Goal: Information Seeking & Learning: Understand process/instructions

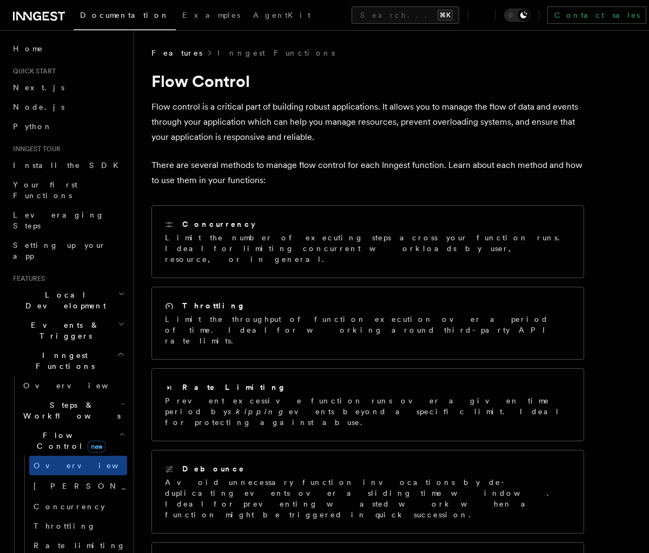
click at [68, 320] on span "Events & Triggers" at bounding box center [63, 331] width 109 height 22
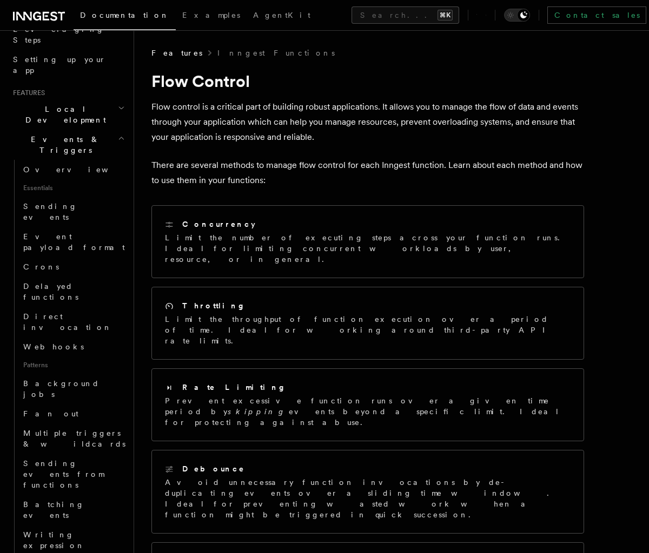
scroll to position [204, 0]
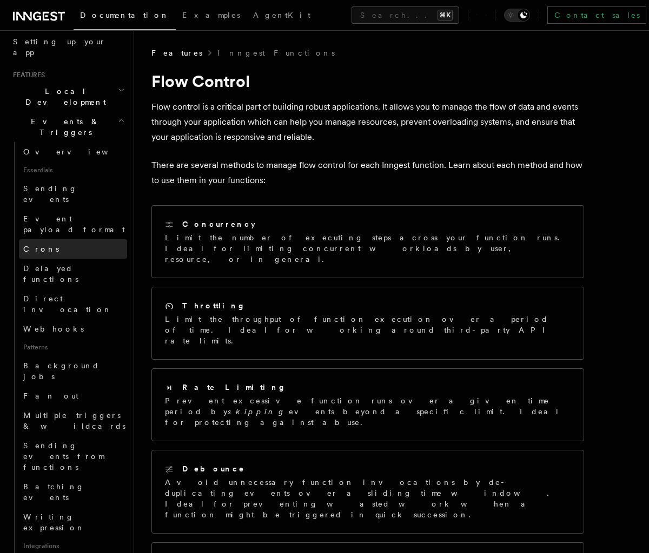
click at [92, 239] on link "Crons" at bounding box center [73, 248] width 108 height 19
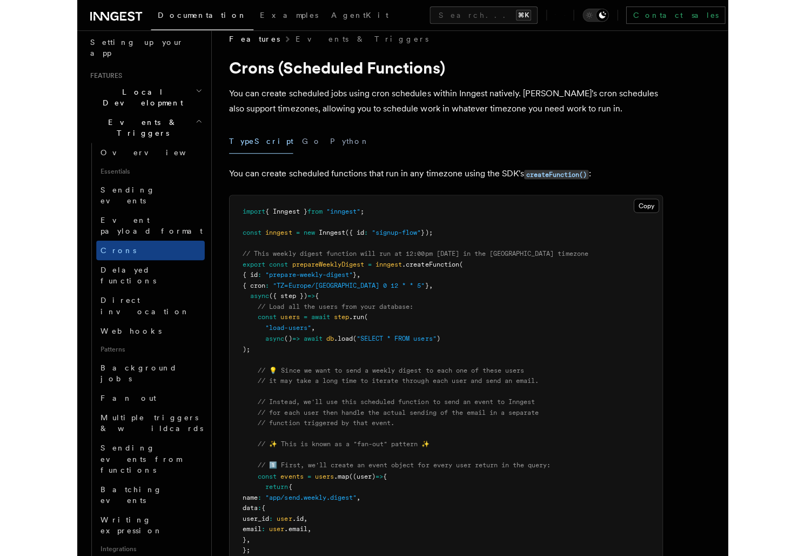
scroll to position [29, 0]
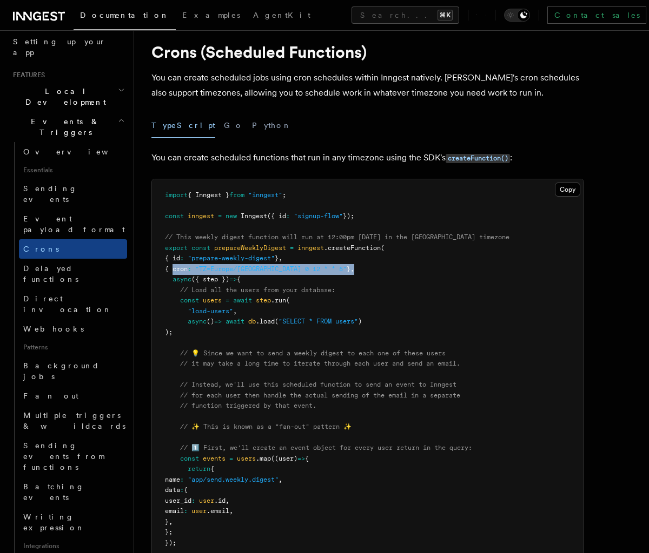
drag, startPoint x: 333, startPoint y: 267, endPoint x: 171, endPoint y: 268, distance: 161.6
click at [171, 268] on pre "import { Inngest } from "inngest" ; const inngest = new Inngest ({ id : "signup…" at bounding box center [367, 511] width 431 height 665
copy span "{ cron : "TZ=Europe/Paris 0 12 * * 5" } ,"
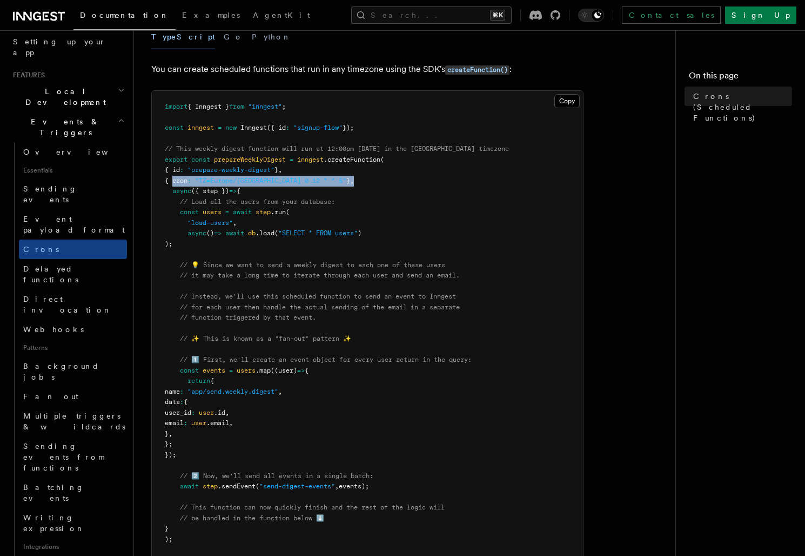
scroll to position [107, 0]
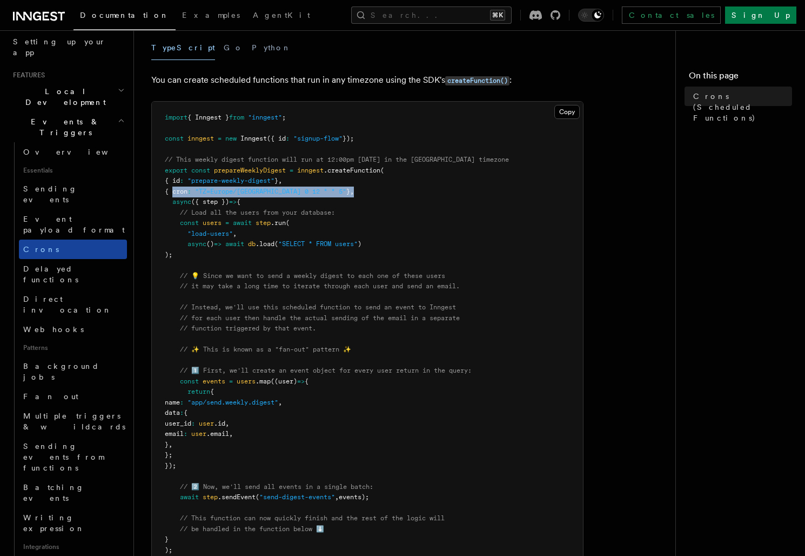
click at [56, 239] on link "Crons" at bounding box center [73, 248] width 108 height 19
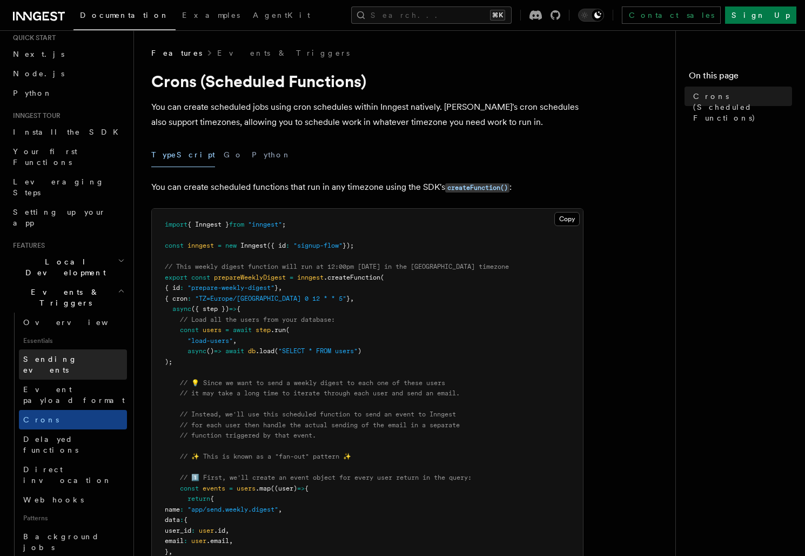
scroll to position [19, 0]
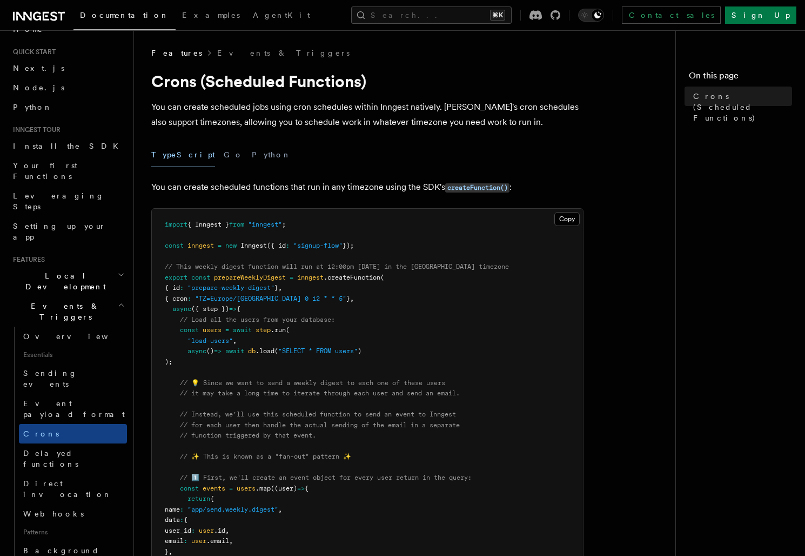
click at [124, 270] on icon "button" at bounding box center [121, 274] width 7 height 9
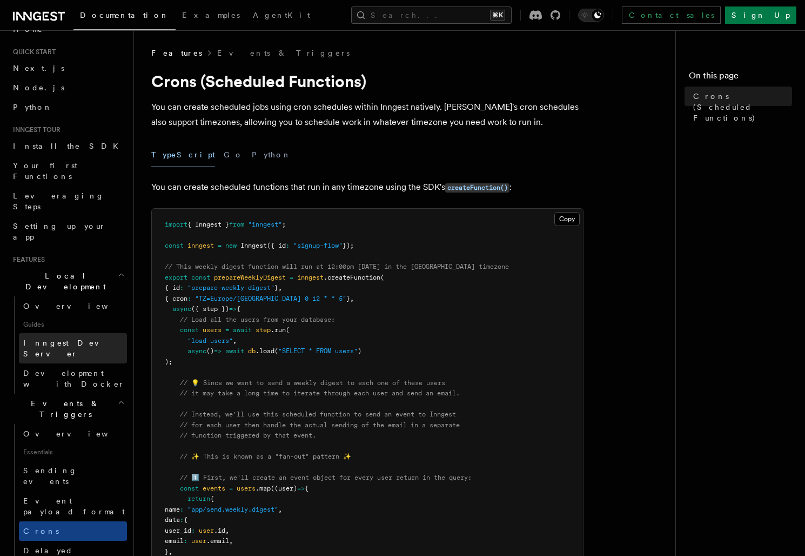
click at [89, 333] on link "Inngest Dev Server" at bounding box center [73, 348] width 108 height 30
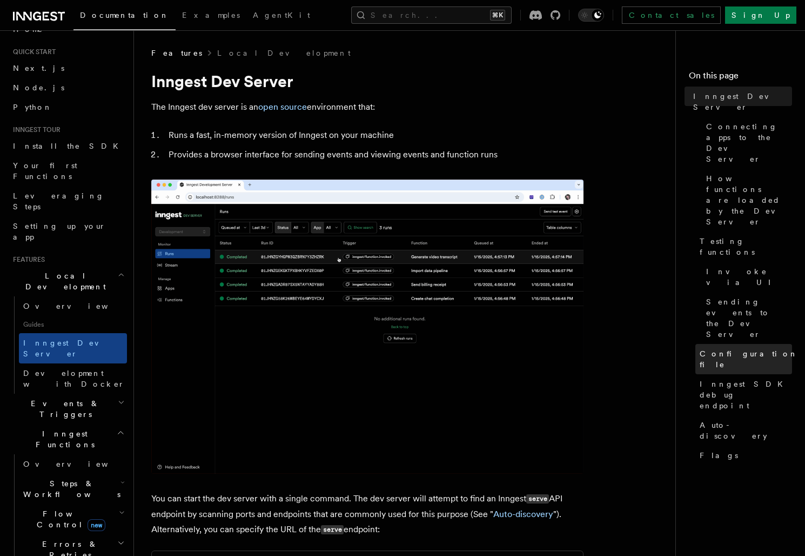
click at [648, 344] on link "Configuration file" at bounding box center [744, 359] width 97 height 30
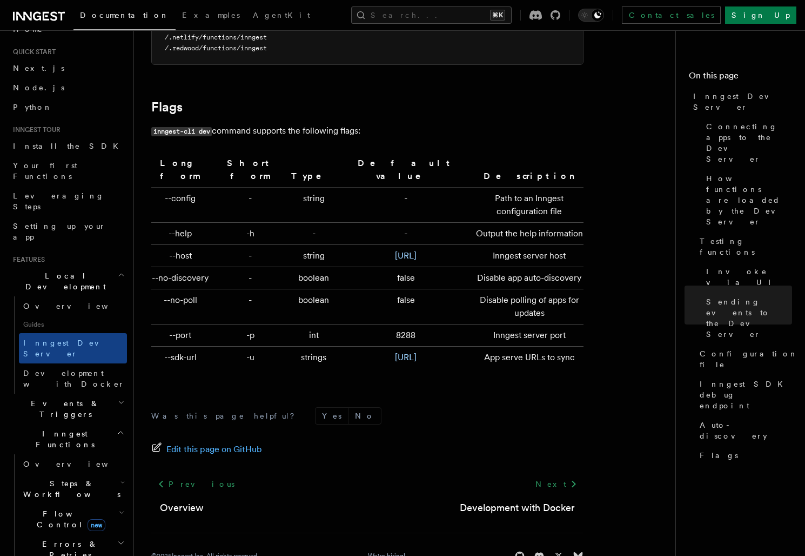
scroll to position [3545, 0]
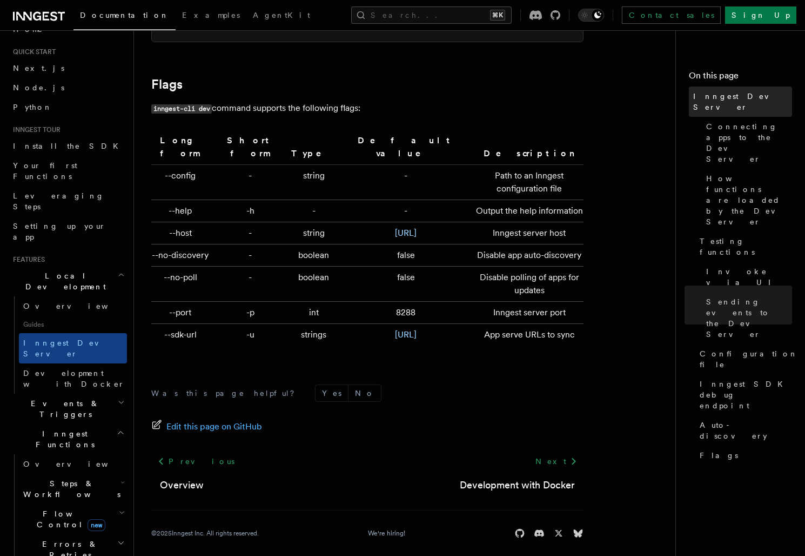
click at [648, 93] on span "Inngest Dev Server" at bounding box center [742, 102] width 99 height 22
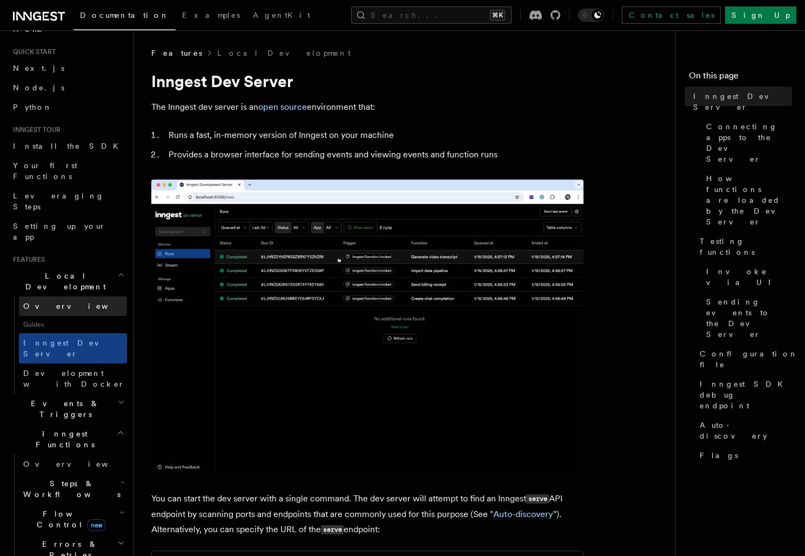
click at [43, 302] on span "Overview" at bounding box center [78, 306] width 111 height 9
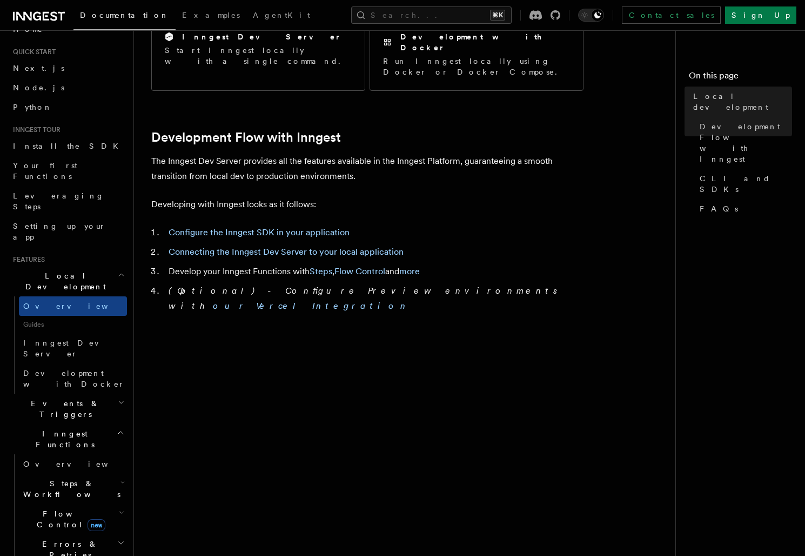
scroll to position [491, 0]
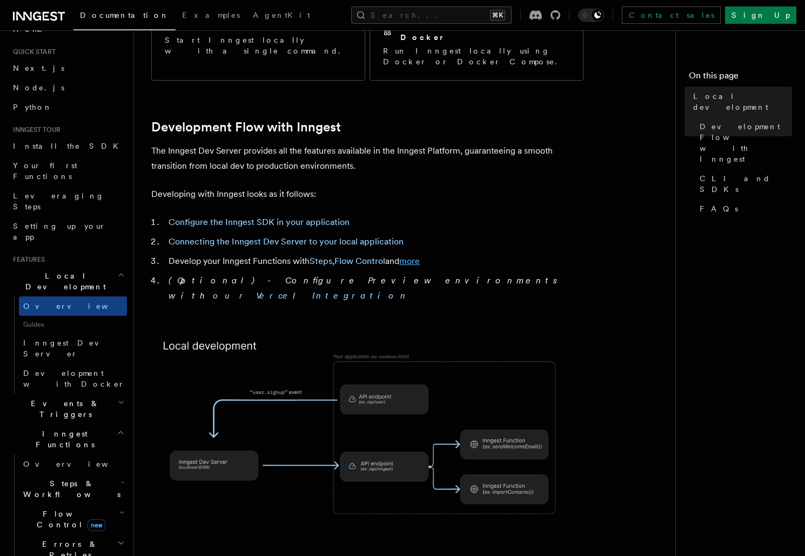
click at [412, 256] on link "more" at bounding box center [409, 261] width 21 height 10
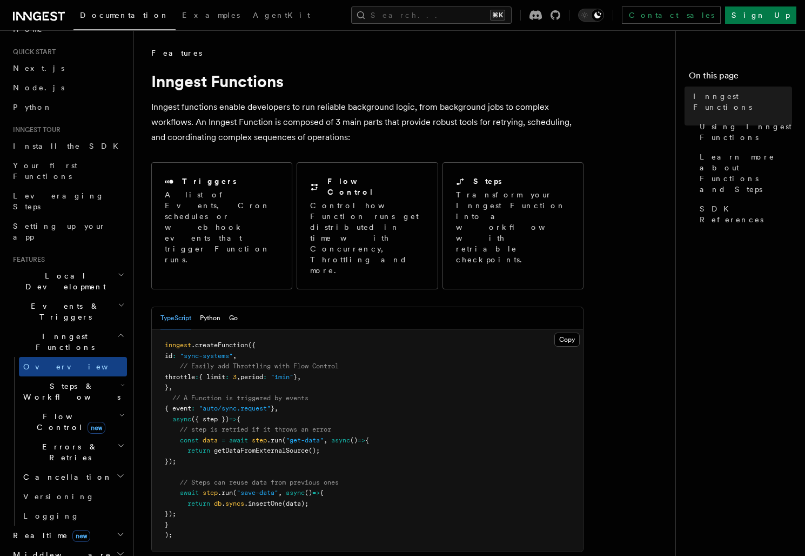
click at [126, 406] on h2 "Flow Control new" at bounding box center [73, 421] width 108 height 30
click at [121, 411] on icon "button" at bounding box center [122, 415] width 6 height 9
click at [121, 380] on icon "button" at bounding box center [123, 384] width 4 height 9
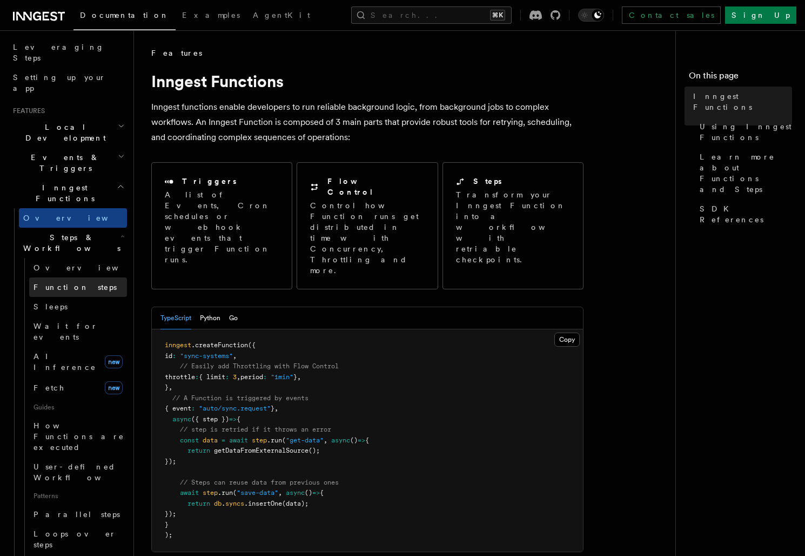
scroll to position [169, 0]
click at [121, 231] on icon "button" at bounding box center [123, 235] width 4 height 9
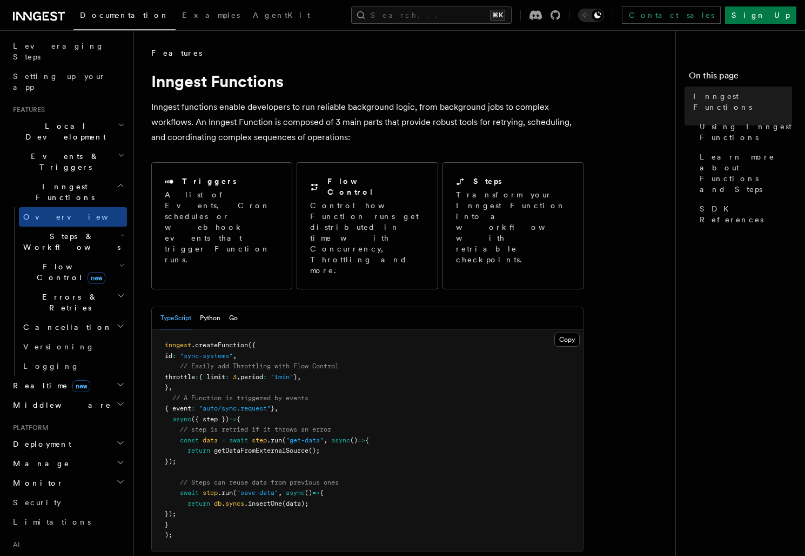
click at [119, 257] on h2 "Flow Control new" at bounding box center [73, 272] width 108 height 30
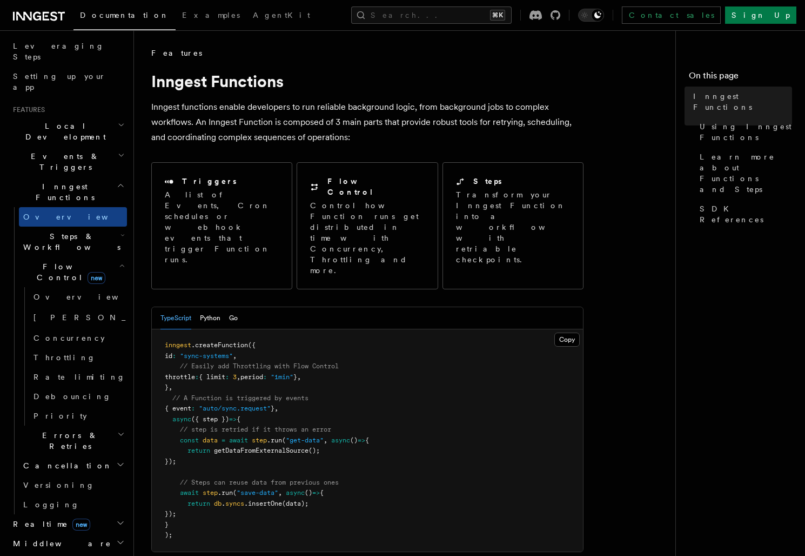
click at [119, 257] on h2 "Flow Control new" at bounding box center [73, 272] width 108 height 30
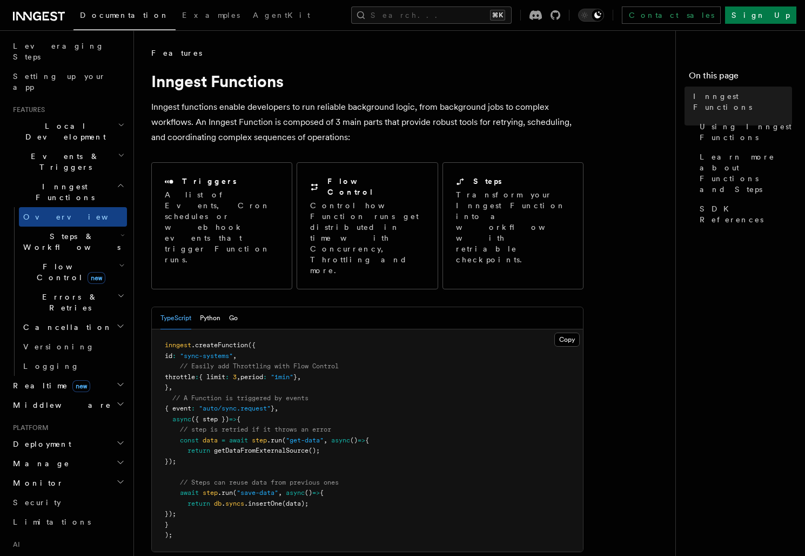
click at [122, 291] on icon "button" at bounding box center [121, 295] width 8 height 9
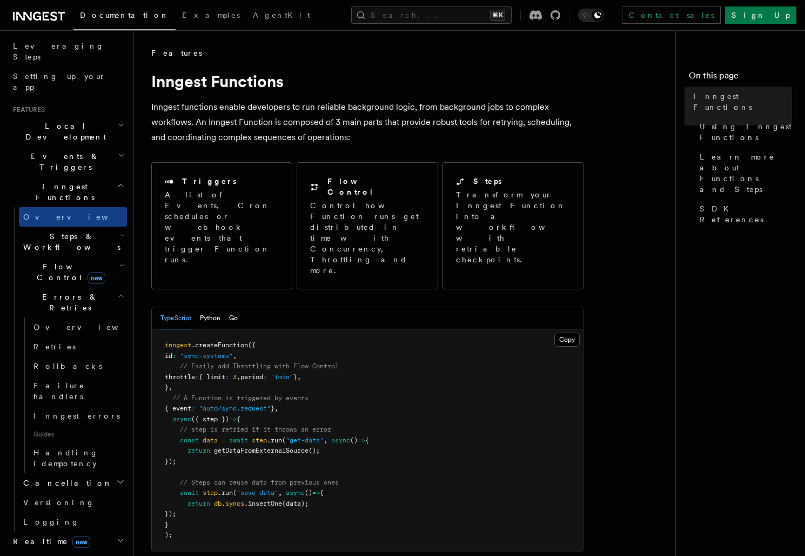
click at [122, 291] on icon "button" at bounding box center [121, 295] width 8 height 9
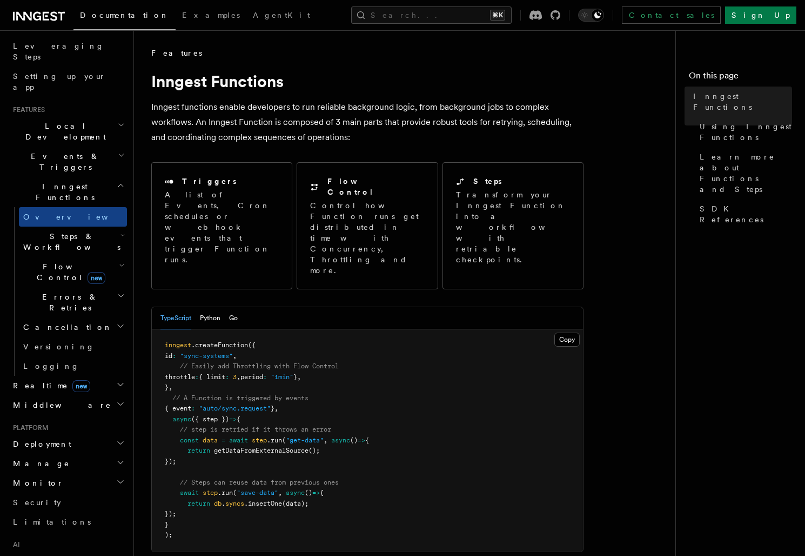
click at [122, 322] on icon "button" at bounding box center [120, 326] width 9 height 9
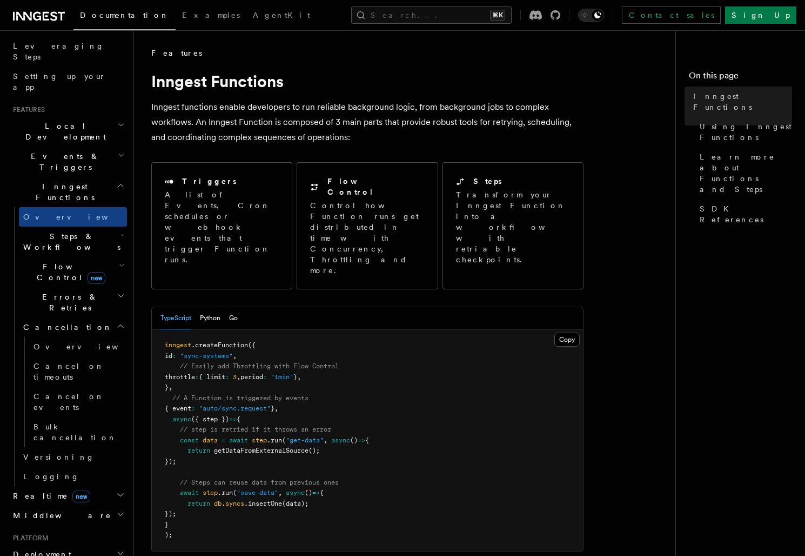
click at [122, 322] on icon "button" at bounding box center [120, 326] width 9 height 9
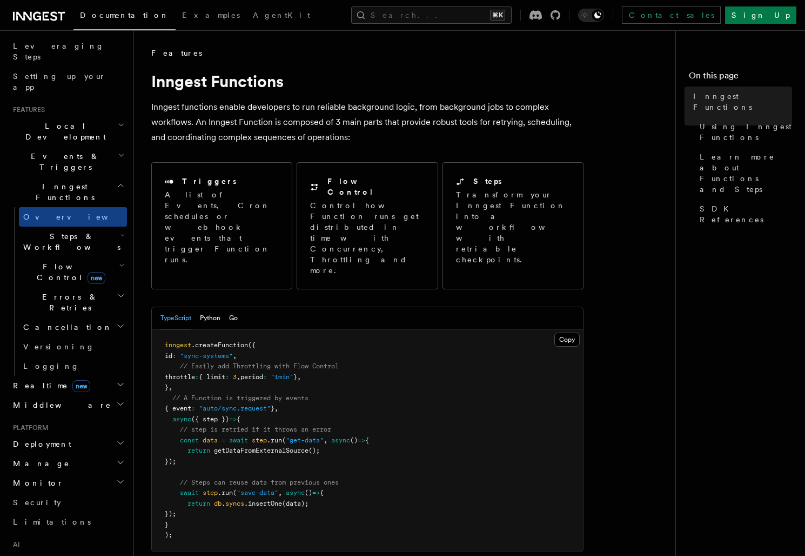
click at [119, 380] on icon "button" at bounding box center [120, 384] width 9 height 9
click at [124, 399] on icon "button" at bounding box center [120, 403] width 9 height 9
click at [121, 399] on icon "button" at bounding box center [120, 403] width 9 height 9
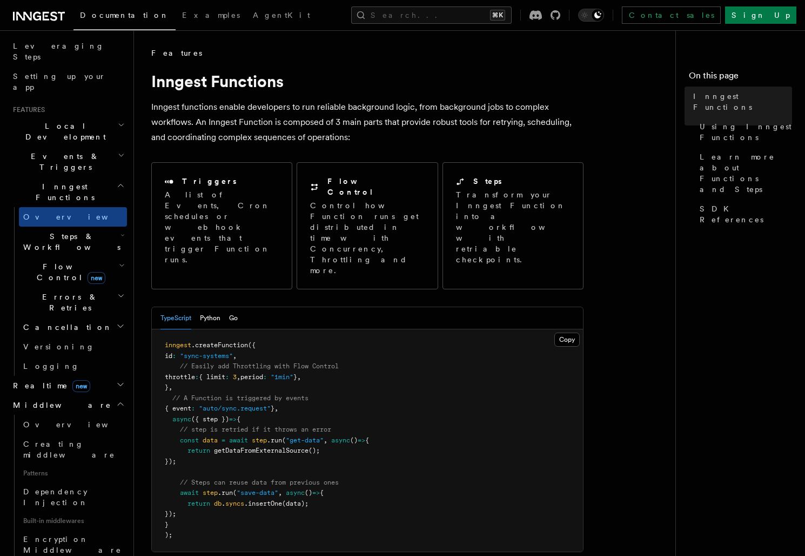
click at [121, 399] on icon "button" at bounding box center [120, 403] width 9 height 9
click at [121, 231] on icon "button" at bounding box center [123, 235] width 4 height 9
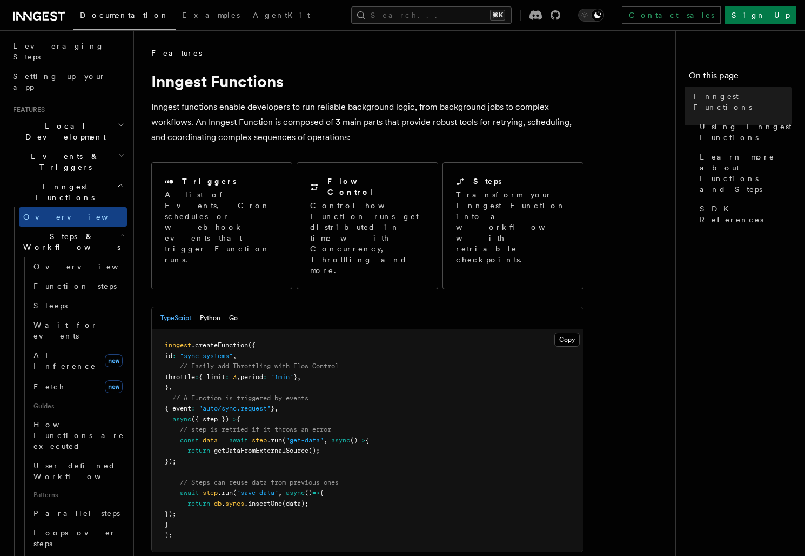
click at [121, 231] on icon "button" at bounding box center [123, 235] width 4 height 9
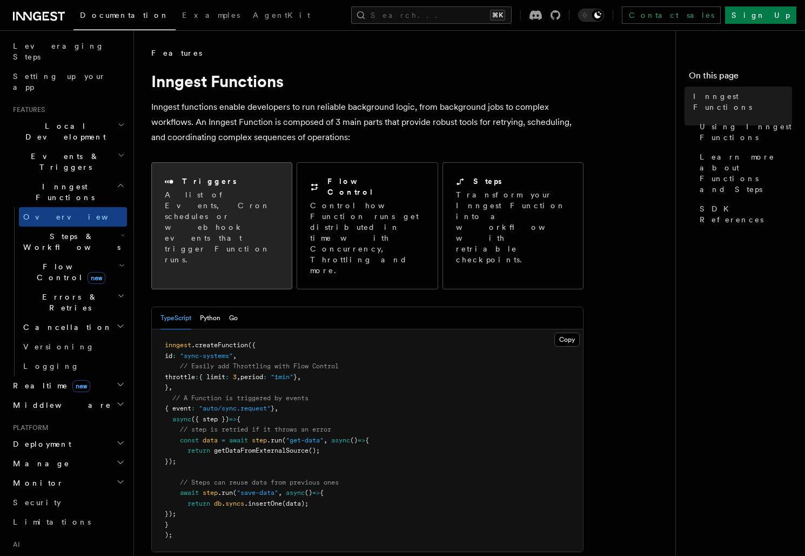
click at [221, 203] on p "A list of Events, Cron schedules or webhook events that trigger Function runs." at bounding box center [222, 227] width 114 height 76
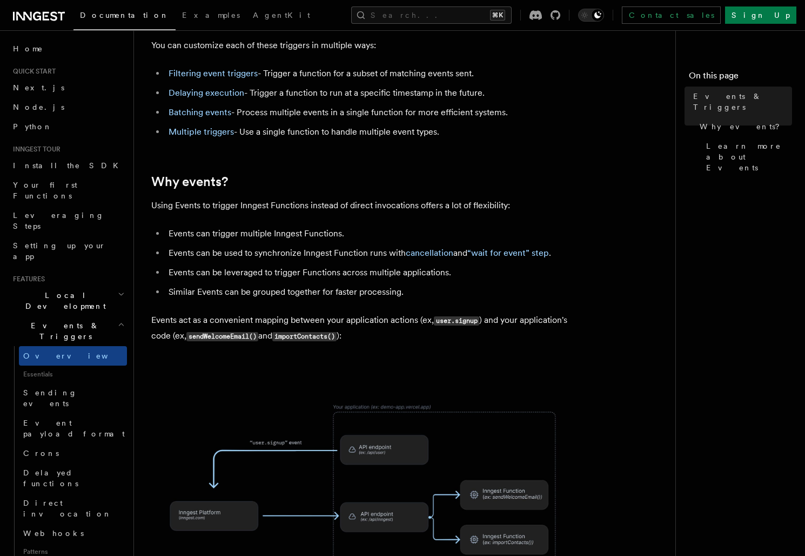
scroll to position [434, 0]
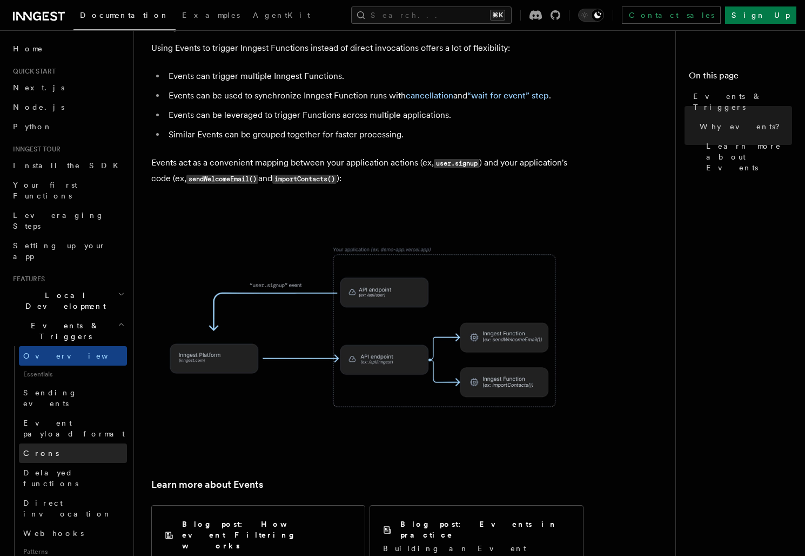
click at [70, 443] on link "Crons" at bounding box center [73, 452] width 108 height 19
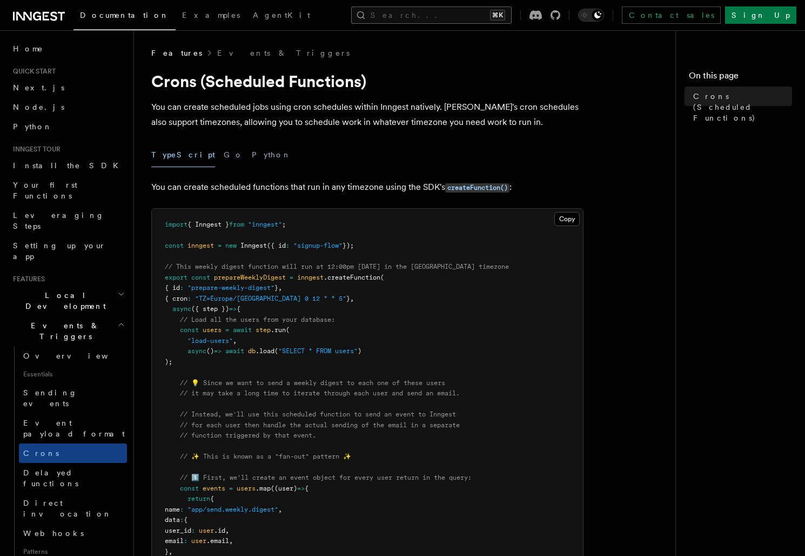
click at [410, 6] on button "Search... ⌘K" at bounding box center [431, 14] width 161 height 17
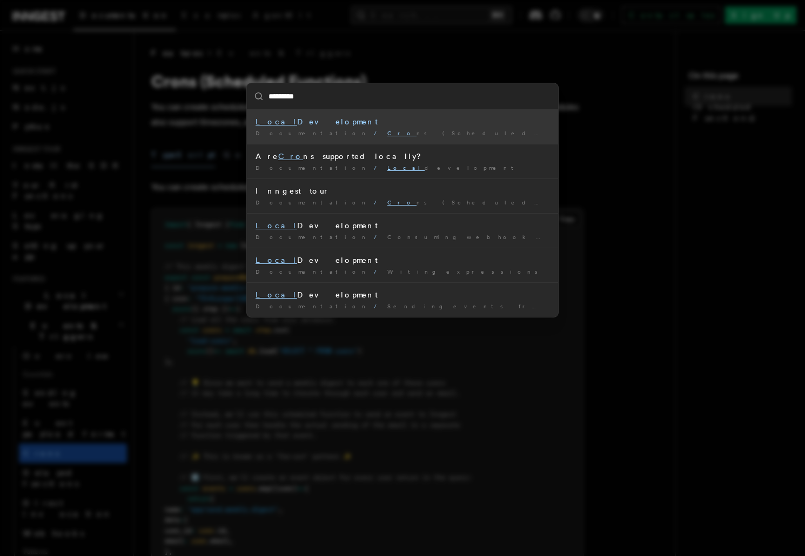
type input "**********"
click at [419, 137] on div "Documentation / Crons (Scheduled Functions) /" at bounding box center [403, 133] width 294 height 8
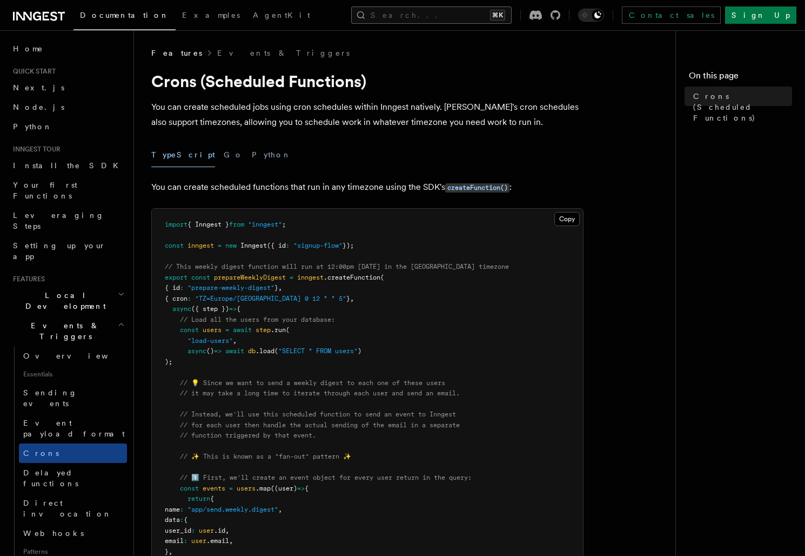
click at [439, 12] on button "Search... ⌘K" at bounding box center [431, 14] width 161 height 17
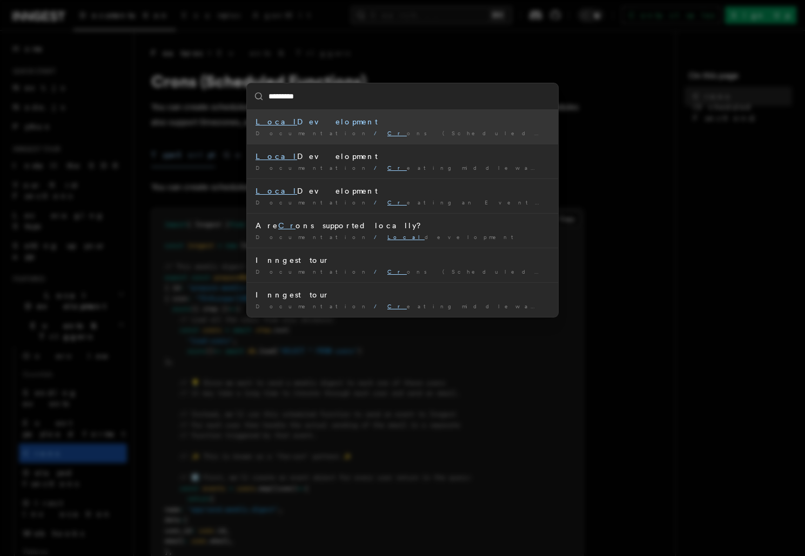
type input "**********"
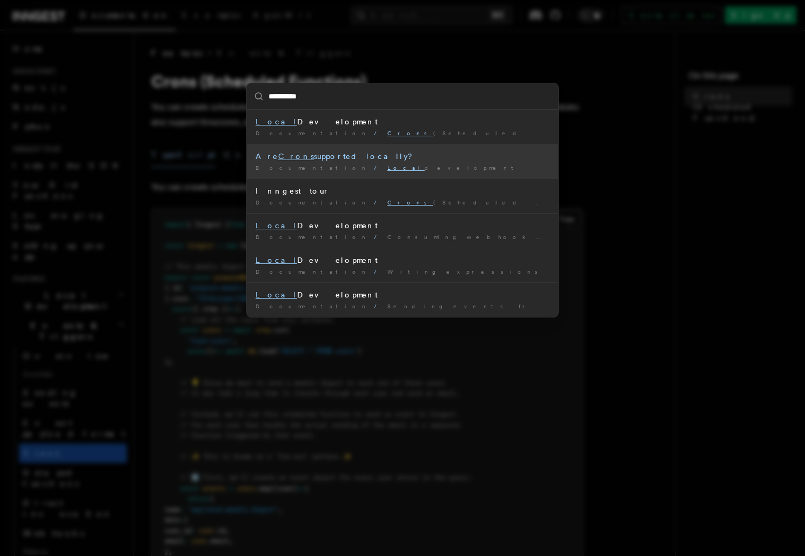
click at [413, 168] on div "Documentation / Local development /" at bounding box center [403, 168] width 294 height 8
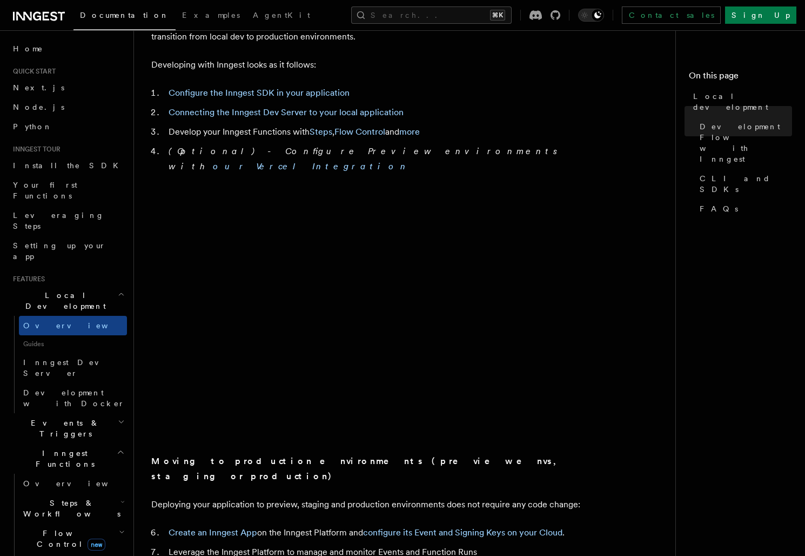
scroll to position [566, 0]
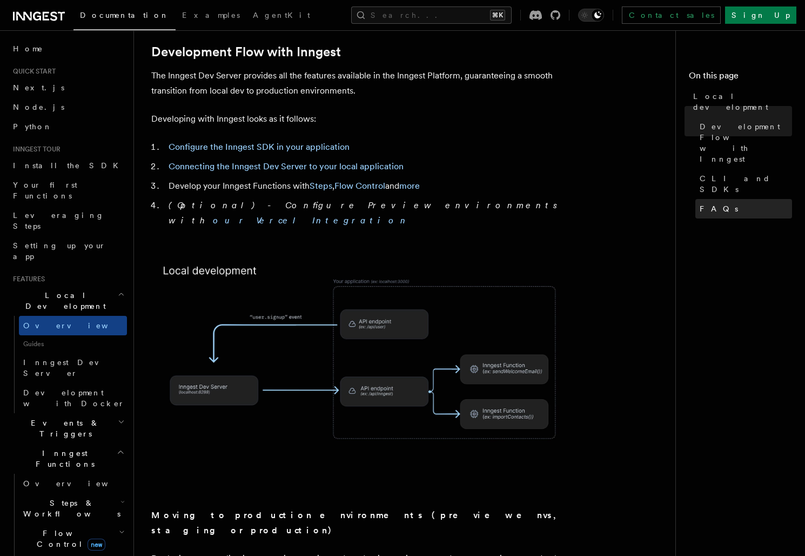
click at [698, 199] on link "FAQs" at bounding box center [744, 208] width 97 height 19
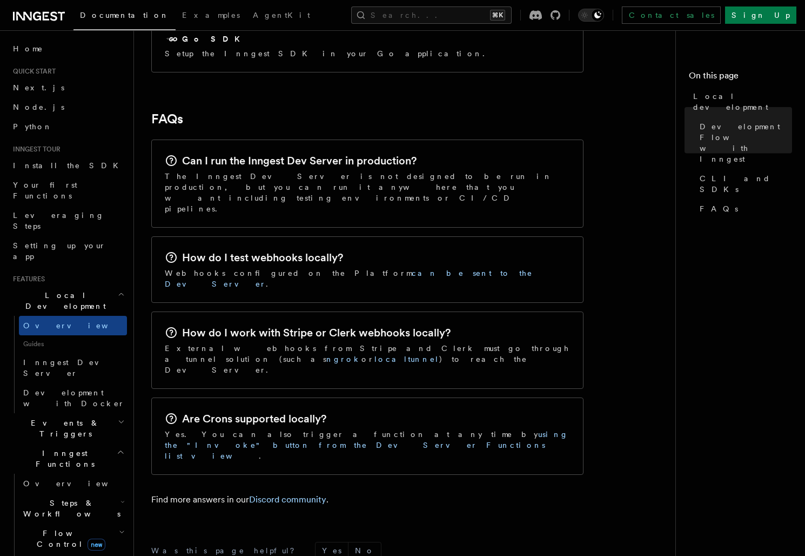
scroll to position [1620, 0]
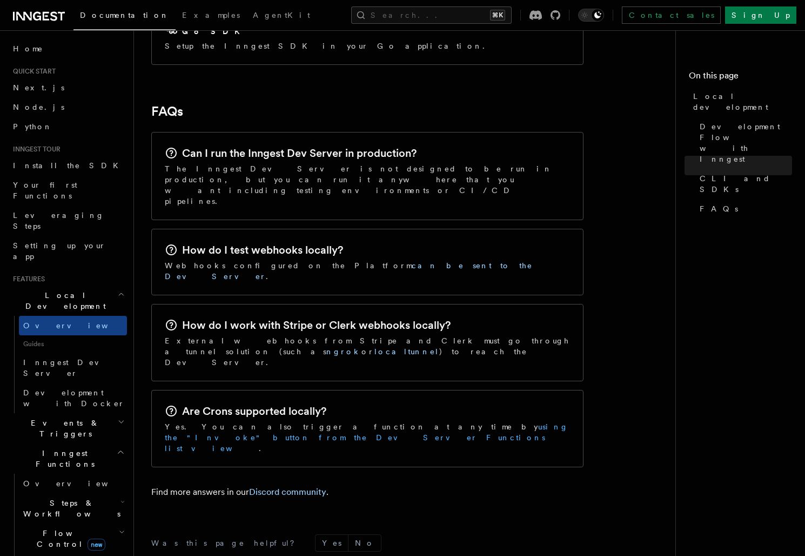
click at [386, 422] on link "using the "Invoke" button from the Dev Server Functions list view" at bounding box center [367, 437] width 404 height 30
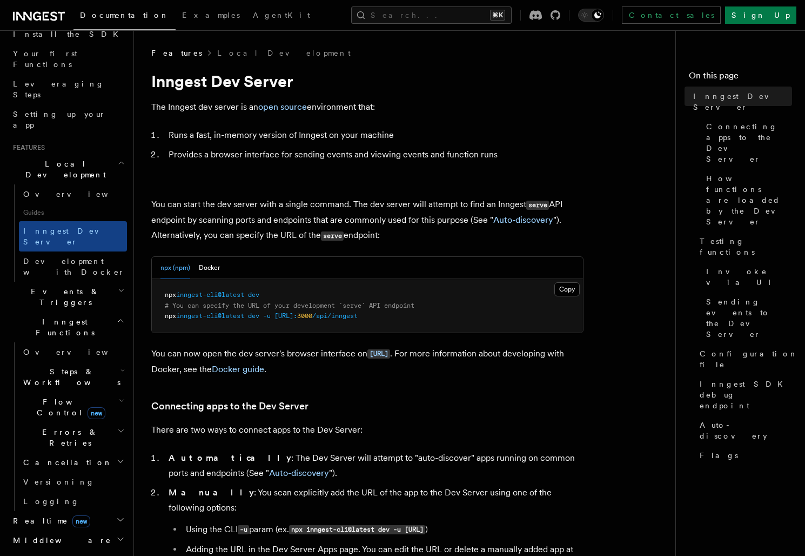
scroll to position [137, 0]
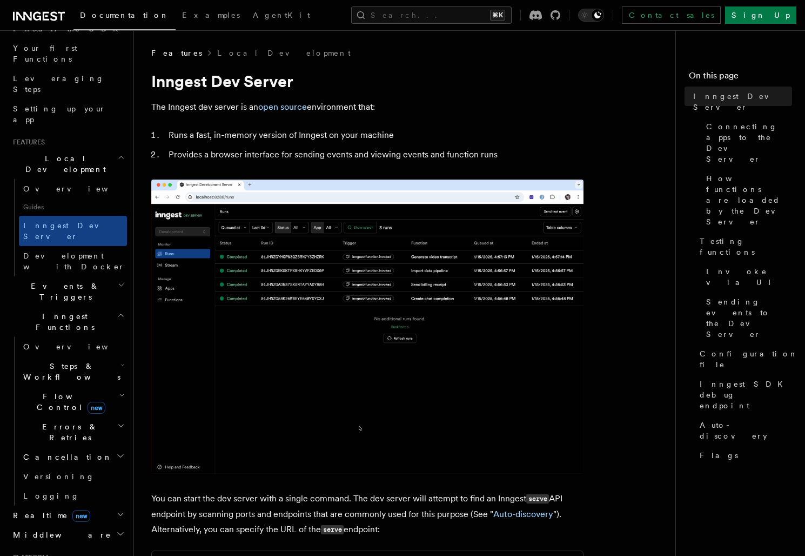
click at [60, 391] on span "Flow Control new" at bounding box center [69, 402] width 100 height 22
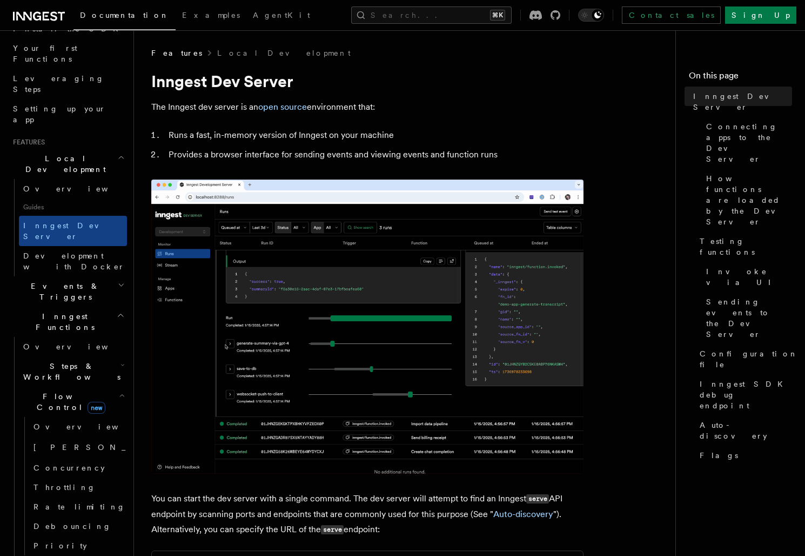
click at [60, 391] on span "Flow Control new" at bounding box center [69, 402] width 100 height 22
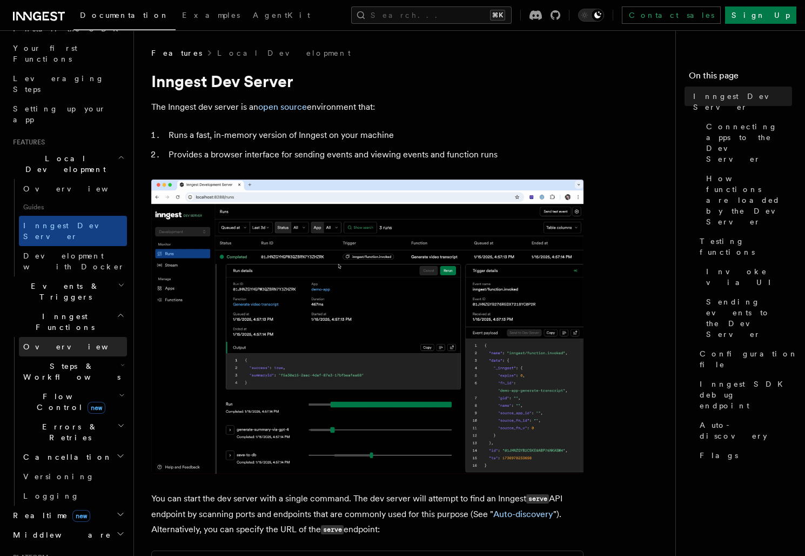
click at [60, 337] on link "Overview" at bounding box center [73, 346] width 108 height 19
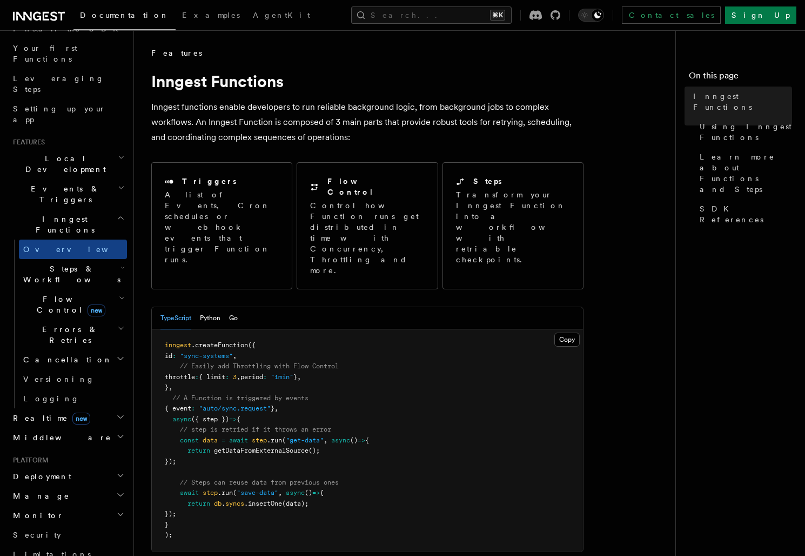
click at [56, 259] on h2 "Steps & Workflows" at bounding box center [73, 274] width 108 height 30
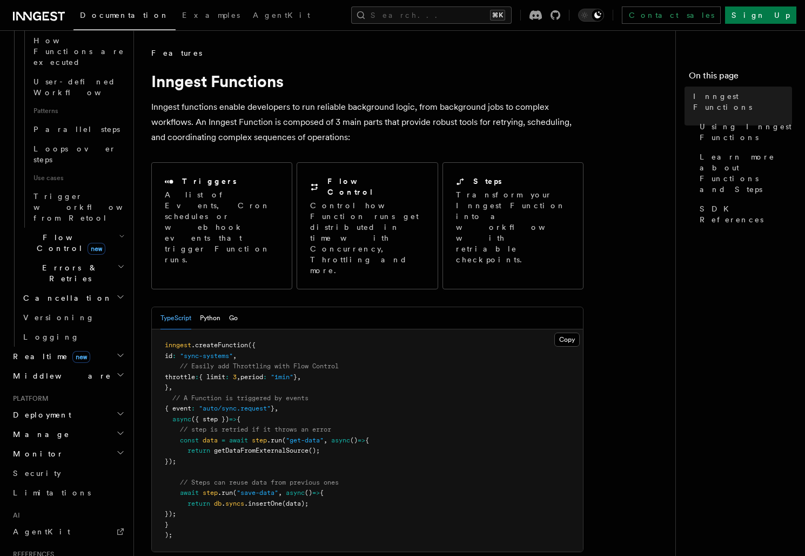
scroll to position [563, 0]
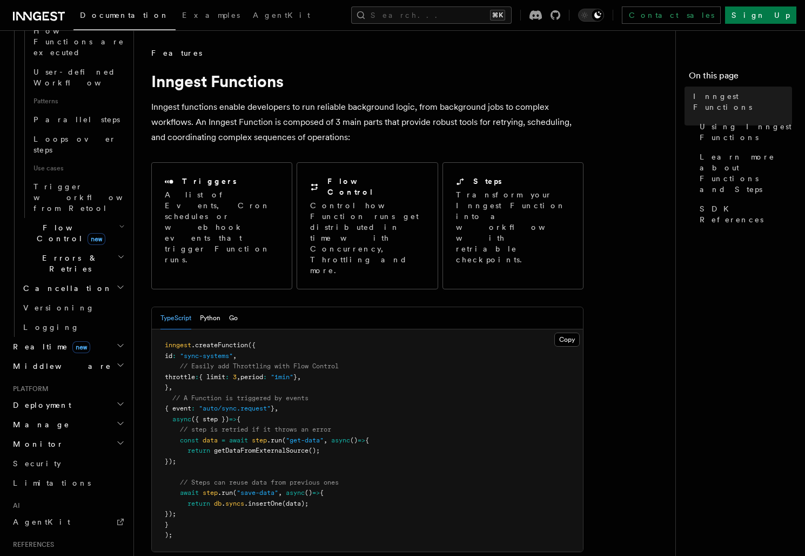
click at [65, 395] on h2 "Deployment" at bounding box center [68, 404] width 118 height 19
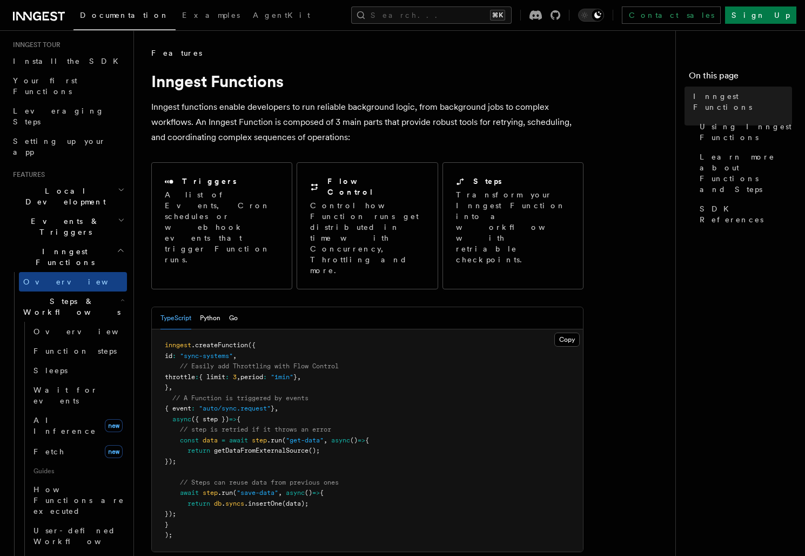
scroll to position [0, 0]
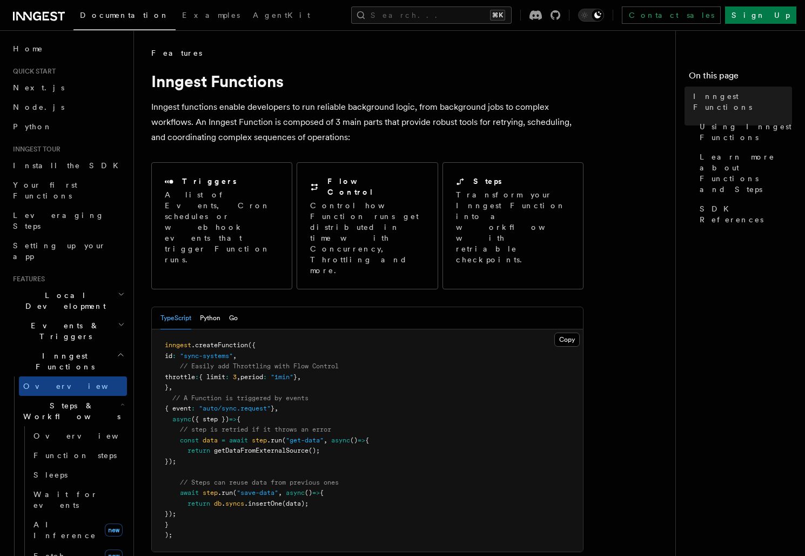
click at [61, 285] on h2 "Local Development" at bounding box center [68, 300] width 118 height 30
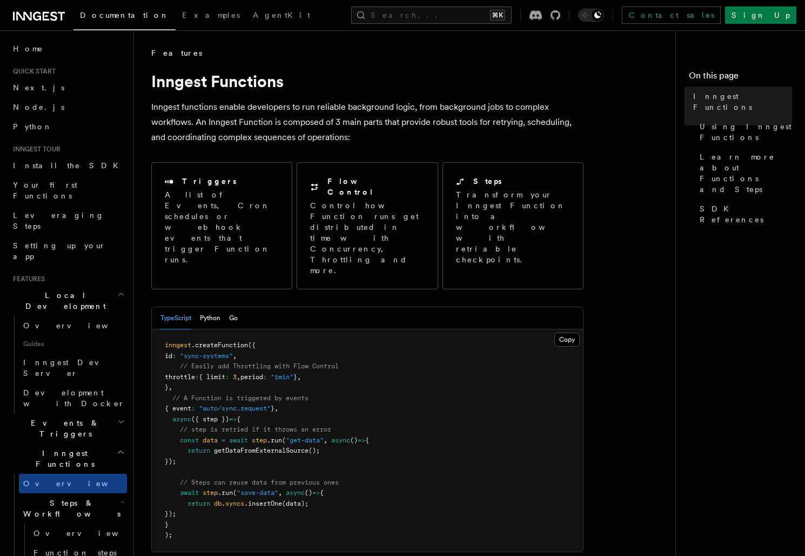
click at [70, 417] on span "Events & Triggers" at bounding box center [63, 428] width 109 height 22
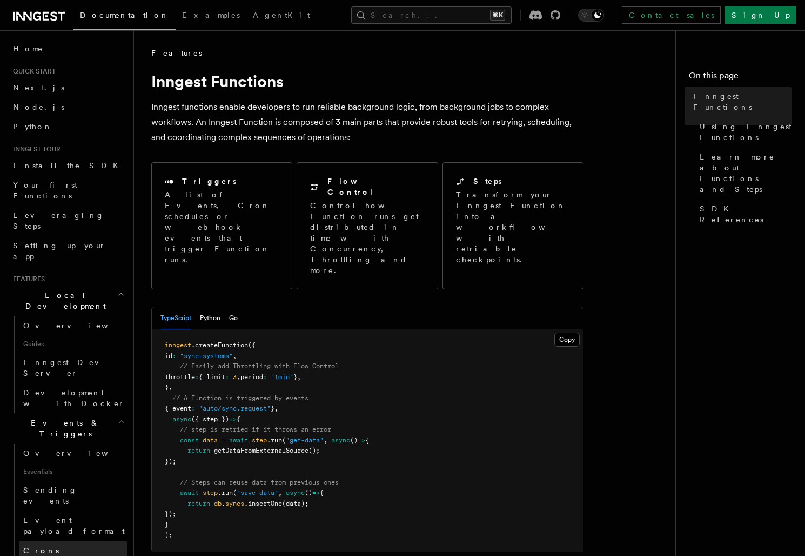
click at [65, 540] on link "Crons" at bounding box center [73, 549] width 108 height 19
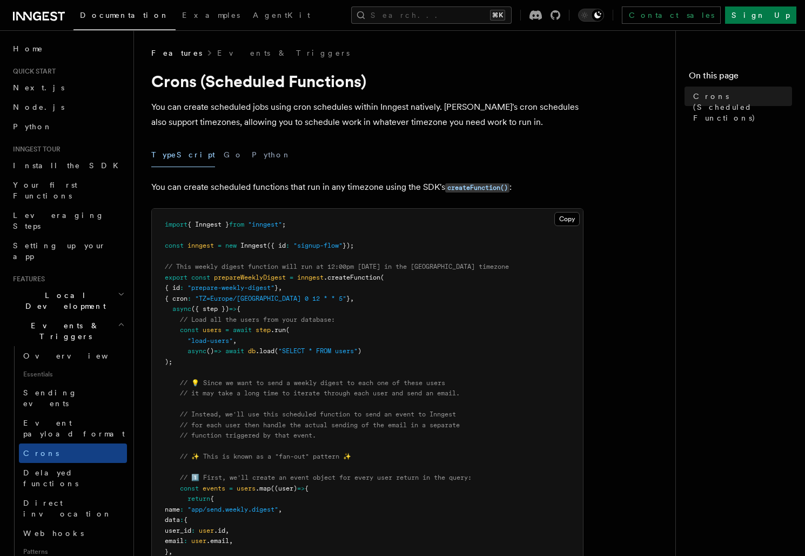
click at [376, 345] on pre "import { Inngest } from "inngest" ; const inngest = new Inngest ({ id : "signup…" at bounding box center [367, 541] width 431 height 665
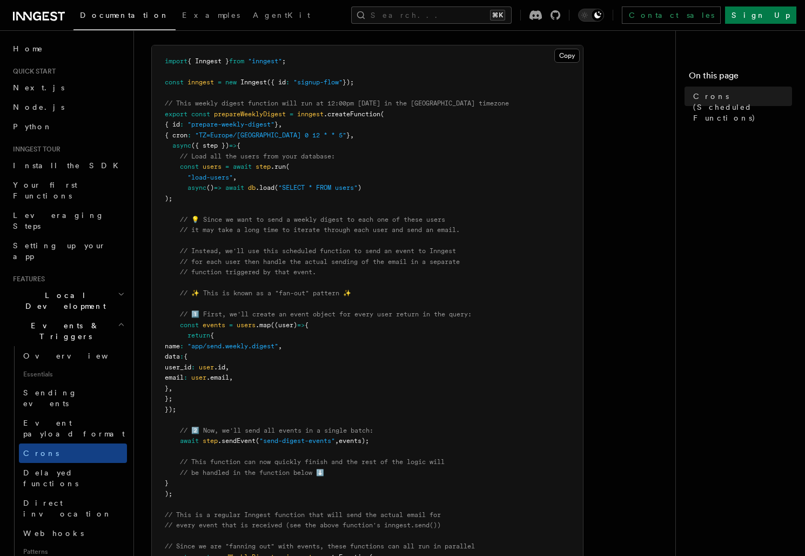
scroll to position [176, 0]
